Goal: Task Accomplishment & Management: Manage account settings

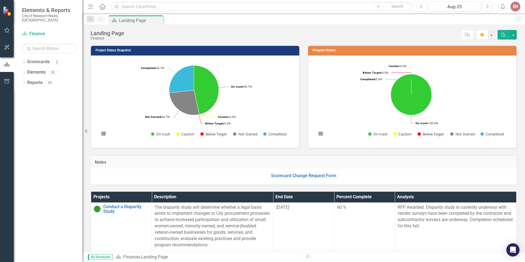
scroll to position [839, 0]
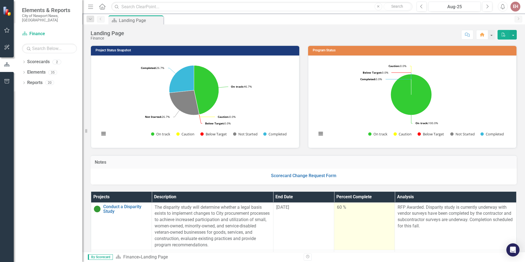
click at [343, 229] on td "60 %" at bounding box center [364, 226] width 61 height 48
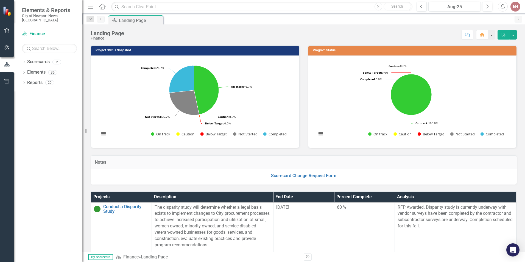
click at [43, 203] on div "Dropdown Scorecards 2 Dropdown City of Newport News, [GEOGRAPHIC_DATA] Finance …" at bounding box center [48, 159] width 69 height 205
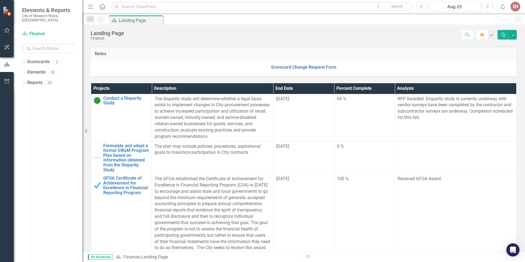
scroll to position [289, 0]
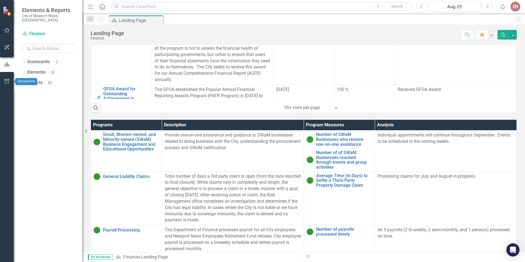
click at [7, 79] on icon "button" at bounding box center [6, 81] width 5 height 4
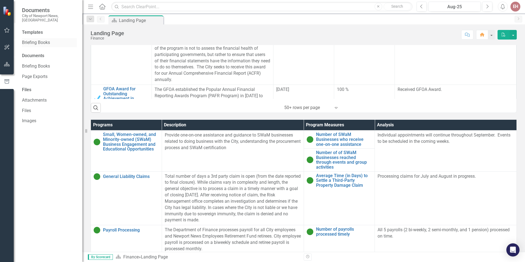
click at [42, 40] on link "Briefing Books" at bounding box center [49, 43] width 55 height 6
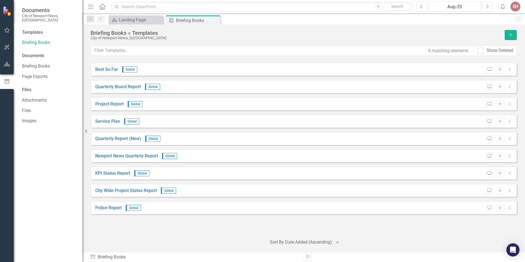
click at [7, 13] on img at bounding box center [8, 11] width 10 height 10
click at [34, 53] on div "Documents" at bounding box center [49, 56] width 55 height 6
drag, startPoint x: 34, startPoint y: 50, endPoint x: 6, endPoint y: 65, distance: 32.1
click at [6, 65] on icon "button" at bounding box center [7, 64] width 6 height 4
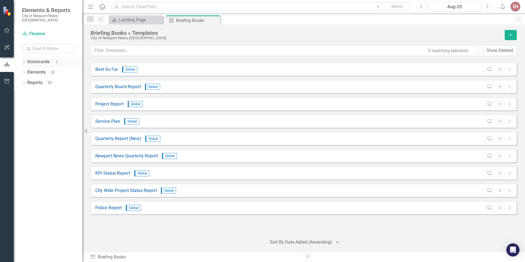
click at [25, 61] on icon "Dropdown" at bounding box center [24, 62] width 4 height 3
click at [26, 78] on div "Dropdown Elements 35" at bounding box center [52, 83] width 60 height 10
click at [36, 80] on link "Elements" at bounding box center [36, 83] width 18 height 6
click at [51, 69] on link "City of Newport News, [GEOGRAPHIC_DATA]" at bounding box center [56, 72] width 52 height 6
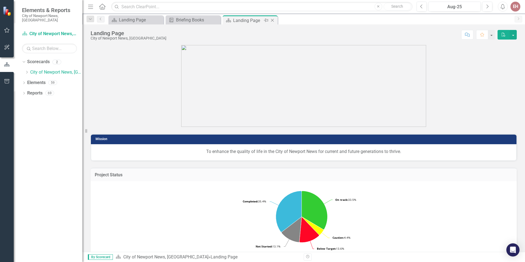
click at [272, 21] on icon "Close" at bounding box center [272, 20] width 5 height 4
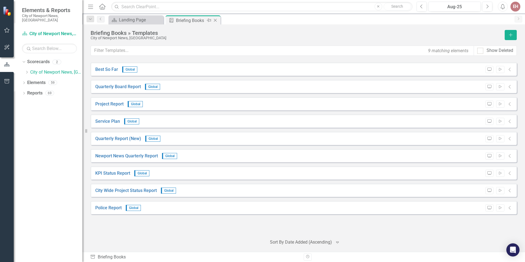
click at [216, 21] on icon "Close" at bounding box center [215, 20] width 5 height 4
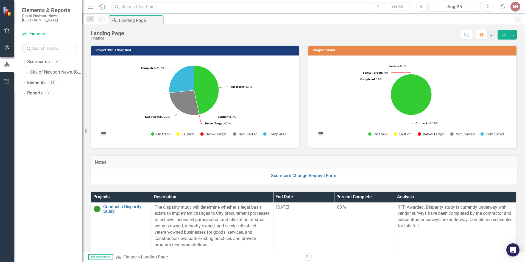
click at [491, 37] on button "button" at bounding box center [491, 35] width 7 height 10
click at [514, 37] on button "button" at bounding box center [513, 35] width 7 height 10
click at [297, 30] on div "Score: N/A Aug-25 Completed Comment Home PDF" at bounding box center [322, 34] width 390 height 9
click at [90, 7] on icon "button" at bounding box center [90, 7] width 5 height 4
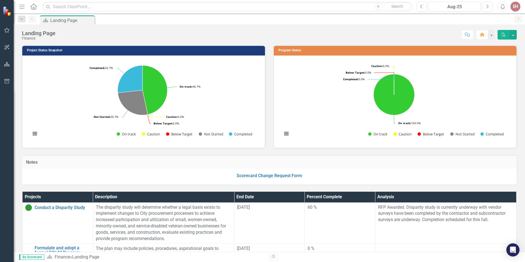
click at [22, 7] on icon "button" at bounding box center [22, 7] width 5 height 4
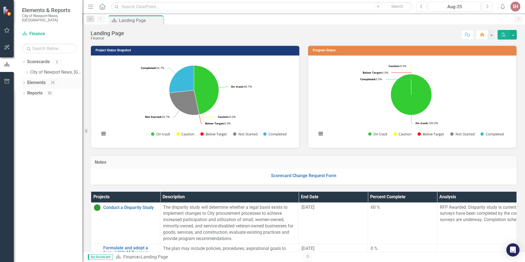
click at [32, 80] on link "Elements" at bounding box center [36, 83] width 18 height 6
click at [23, 82] on icon "Dropdown" at bounding box center [24, 83] width 4 height 3
click at [23, 82] on icon at bounding box center [24, 82] width 2 height 1
click at [514, 7] on div "EH" at bounding box center [516, 7] width 10 height 10
click at [506, 48] on link "icon.tutorial Show Tutorials" at bounding box center [498, 48] width 43 height 10
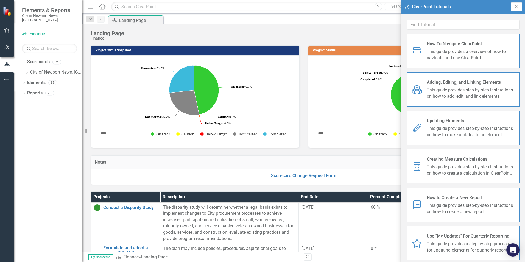
scroll to position [14, 0]
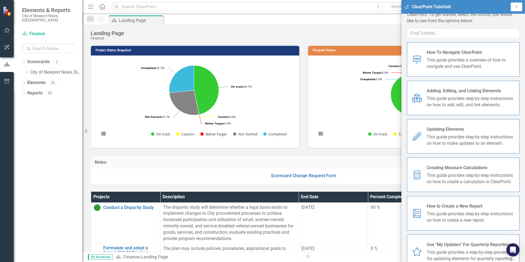
click at [449, 88] on span "Adding, Editing, and Linking Elements" at bounding box center [471, 91] width 88 height 6
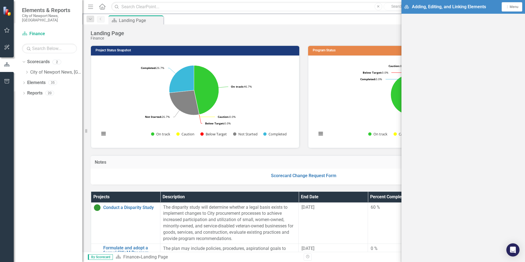
scroll to position [2, 0]
click at [513, 7] on span "Menu" at bounding box center [514, 7] width 9 height 4
click at [496, 17] on link "icon.tutorial Show All Tutorials" at bounding box center [494, 17] width 57 height 10
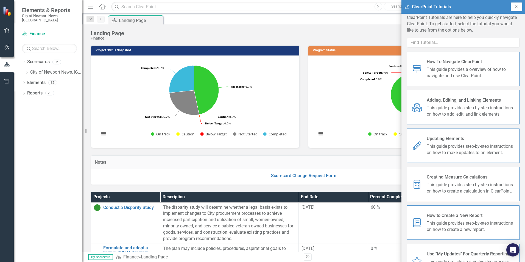
scroll to position [0, 0]
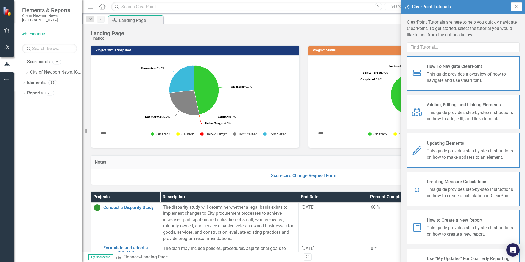
click at [453, 67] on span "How To Navigate ClearPoint" at bounding box center [471, 66] width 88 height 6
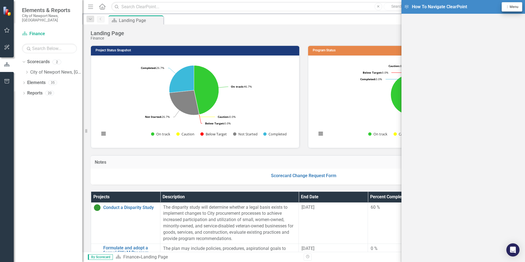
click at [516, 7] on span "Menu" at bounding box center [514, 7] width 9 height 4
click at [498, 49] on link "Close Close Tutorial Window" at bounding box center [494, 48] width 57 height 10
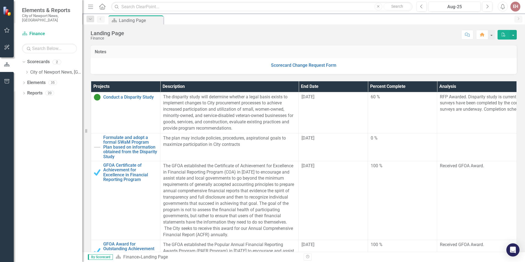
scroll to position [112, 0]
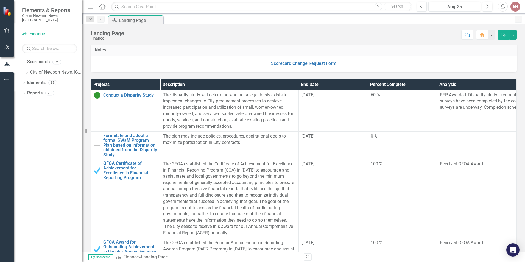
click at [49, 116] on div "Dropdown Scorecards 2 Dropdown City of Newport News, [GEOGRAPHIC_DATA] Finance …" at bounding box center [48, 159] width 69 height 205
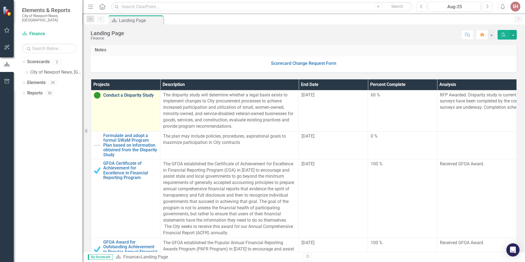
click at [128, 96] on link "Conduct a Disparity Study" at bounding box center [130, 95] width 54 height 5
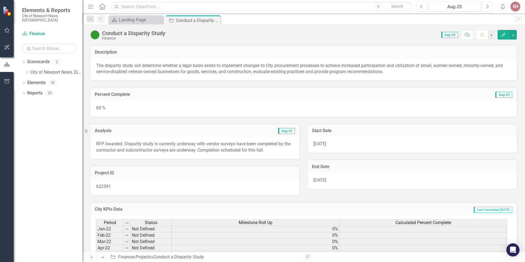
drag, startPoint x: 55, startPoint y: 153, endPoint x: 68, endPoint y: 148, distance: 14.0
click at [55, 153] on div "Dropdown Scorecards 2 Dropdown City of Newport News, [GEOGRAPHIC_DATA] Finance …" at bounding box center [48, 159] width 69 height 205
click at [502, 35] on icon "Edit" at bounding box center [503, 35] width 5 height 4
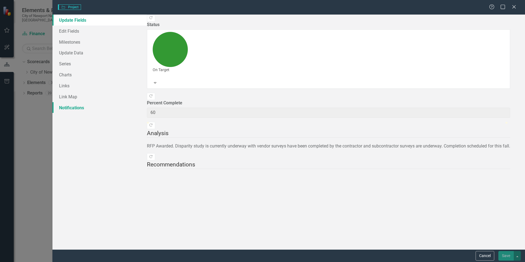
type input "60"
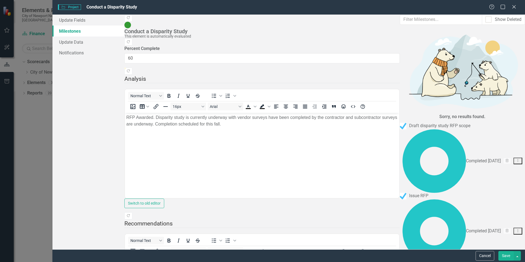
click at [77, 97] on div "Update Fields Milestones Update Data Notifications" at bounding box center [88, 132] width 72 height 235
click at [71, 20] on link "Update Fields" at bounding box center [88, 20] width 72 height 11
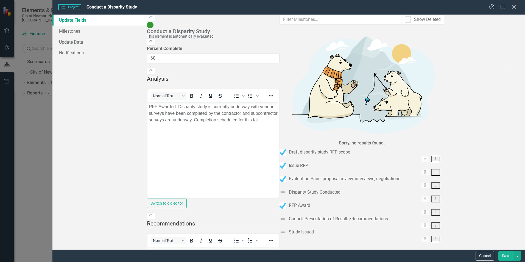
click at [124, 171] on div "Update Fields Milestones Update Data Notifications" at bounding box center [99, 132] width 94 height 235
click at [514, 8] on icon "Close" at bounding box center [514, 6] width 7 height 5
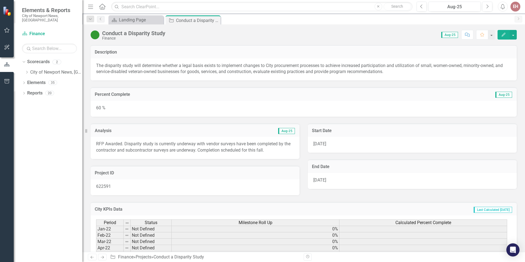
click at [44, 120] on div "Dropdown Scorecards 2 Dropdown City of Newport News, [GEOGRAPHIC_DATA] Finance …" at bounding box center [48, 159] width 69 height 205
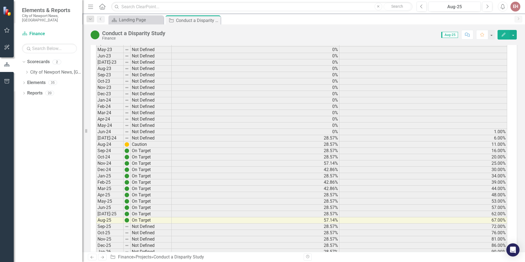
scroll to position [302, 0]
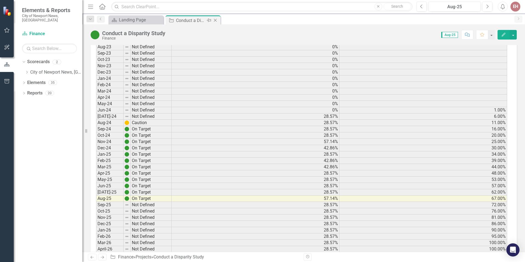
click at [215, 20] on icon at bounding box center [215, 20] width 3 height 3
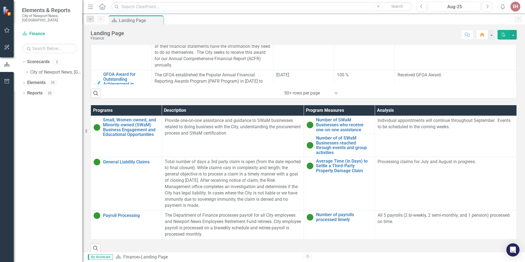
scroll to position [310, 0]
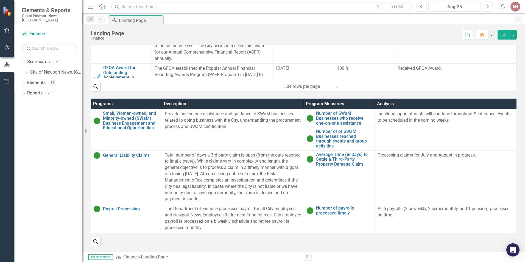
drag, startPoint x: 46, startPoint y: 155, endPoint x: 65, endPoint y: 150, distance: 19.7
click at [47, 156] on div "Dropdown Scorecards 2 Dropdown City of Newport News, [GEOGRAPHIC_DATA] Finance …" at bounding box center [48, 159] width 69 height 205
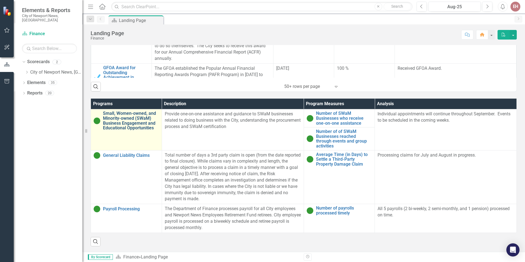
click at [134, 120] on link "Small, Women-owned, and Minority-owned (SWaM) Business Engagement and Education…" at bounding box center [131, 120] width 56 height 19
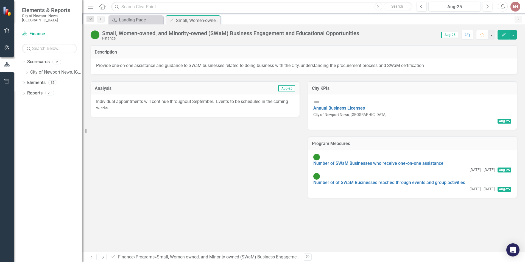
click at [52, 184] on div "Dropdown Scorecards 2 Dropdown City of Newport News, [GEOGRAPHIC_DATA] Finance …" at bounding box center [48, 159] width 69 height 205
click at [503, 34] on icon "Edit" at bounding box center [503, 35] width 5 height 4
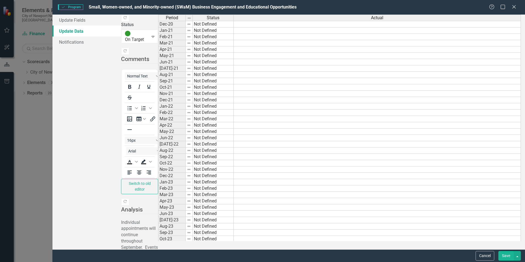
drag, startPoint x: 89, startPoint y: 73, endPoint x: 89, endPoint y: 70, distance: 3.3
click at [89, 73] on div "Update Fields Update Data Notifications" at bounding box center [86, 132] width 69 height 235
click at [64, 20] on link "Update Fields" at bounding box center [86, 20] width 69 height 11
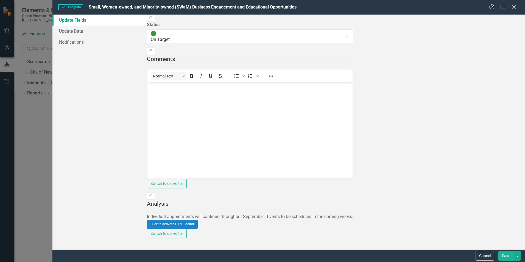
click at [248, 220] on div "Click to activate HTML editor" at bounding box center [250, 224] width 206 height 9
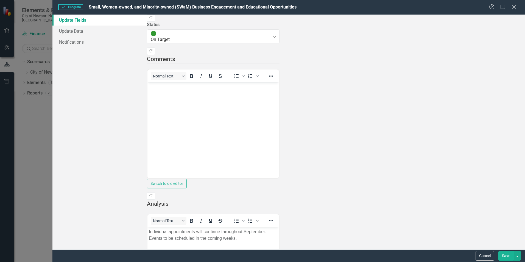
scroll to position [94, 0]
click at [100, 132] on div "Update Fields Update Data Notifications" at bounding box center [99, 132] width 94 height 235
click at [103, 188] on div "Update Fields Update Data Notifications" at bounding box center [99, 132] width 94 height 235
click at [514, 6] on icon at bounding box center [514, 7] width 4 height 4
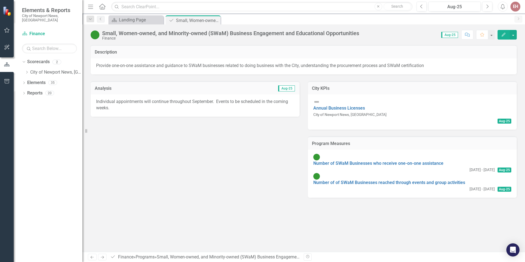
click at [298, 218] on div "Description Provide one-on-one assistance and guidance to SWaM businesses relat…" at bounding box center [303, 148] width 443 height 207
click at [398, 161] on link "Number of SWaM Businesses who receive one-on-one assistance" at bounding box center [378, 163] width 130 height 5
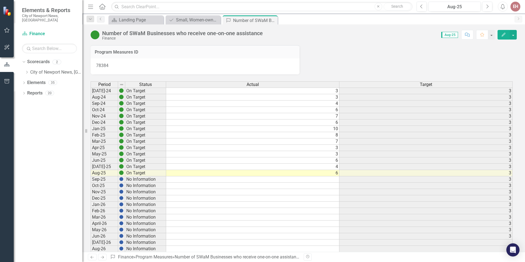
click at [502, 34] on icon "Edit" at bounding box center [503, 35] width 5 height 4
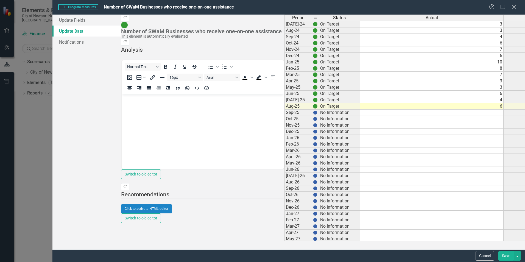
click at [513, 5] on icon at bounding box center [514, 7] width 4 height 4
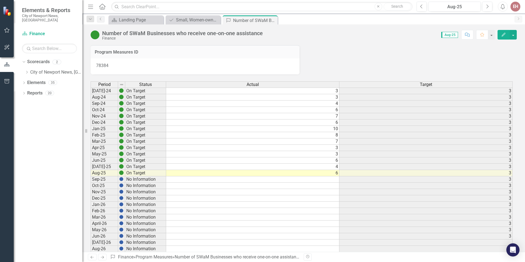
drag, startPoint x: 58, startPoint y: 193, endPoint x: 70, endPoint y: 187, distance: 13.6
click at [59, 194] on div "Dropdown Scorecards 2 Dropdown City of Newport News, [GEOGRAPHIC_DATA] Finance …" at bounding box center [48, 159] width 69 height 205
click at [502, 35] on icon "Edit" at bounding box center [503, 35] width 5 height 4
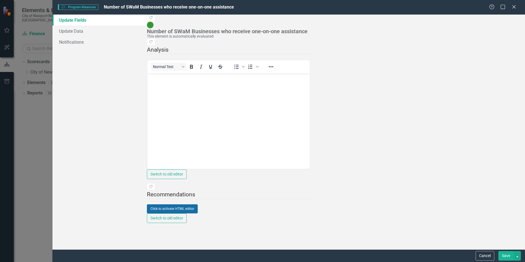
click at [198, 213] on button "Click to activate HTML editor" at bounding box center [172, 208] width 51 height 9
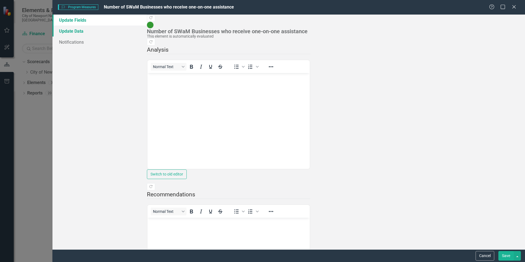
click at [77, 29] on link "Update Data" at bounding box center [99, 31] width 94 height 11
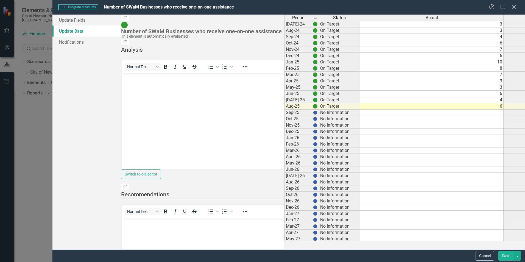
click at [101, 154] on div "Update Fields Update Data Notifications" at bounding box center [86, 132] width 69 height 235
click at [515, 9] on icon "Close" at bounding box center [514, 6] width 7 height 5
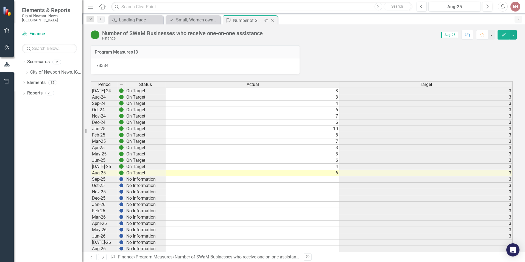
click at [273, 21] on icon "Close" at bounding box center [272, 20] width 5 height 4
